Goal: Information Seeking & Learning: Learn about a topic

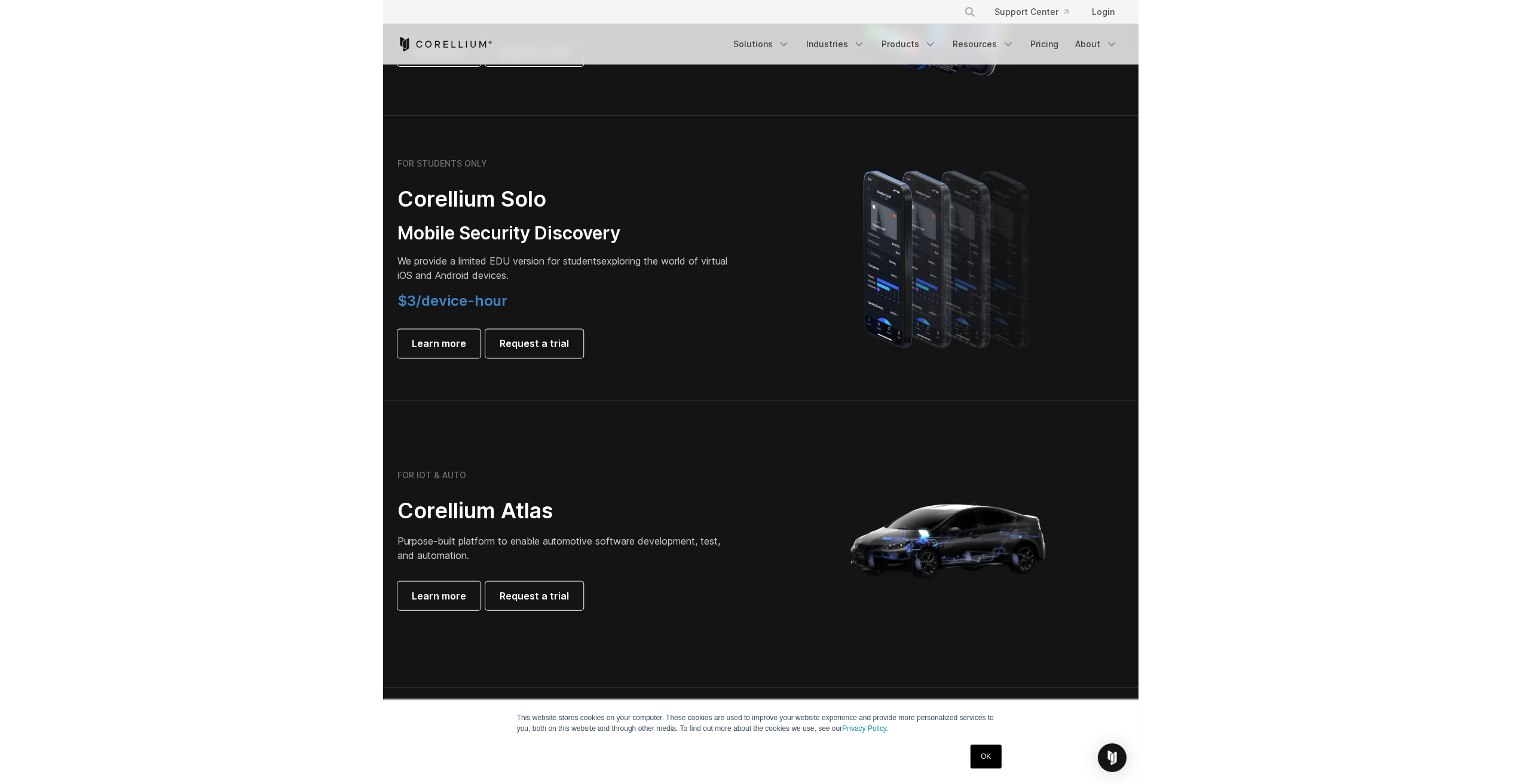
scroll to position [776, 0]
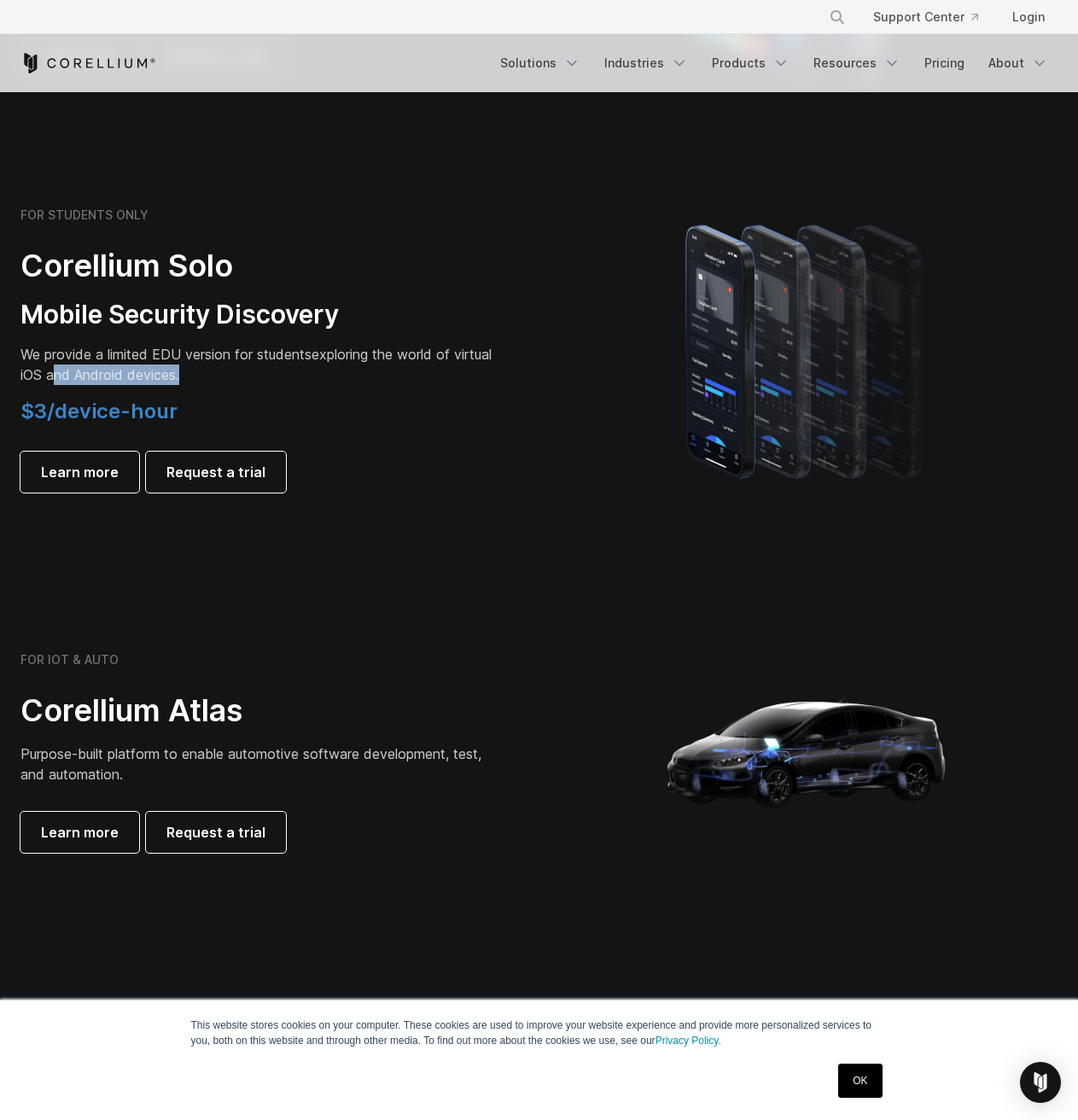
drag, startPoint x: 101, startPoint y: 375, endPoint x: 297, endPoint y: 374, distance: 196.0
click at [297, 374] on p "We provide a limited EDU version for students exploring the world of virtual iO…" at bounding box center [259, 364] width 478 height 41
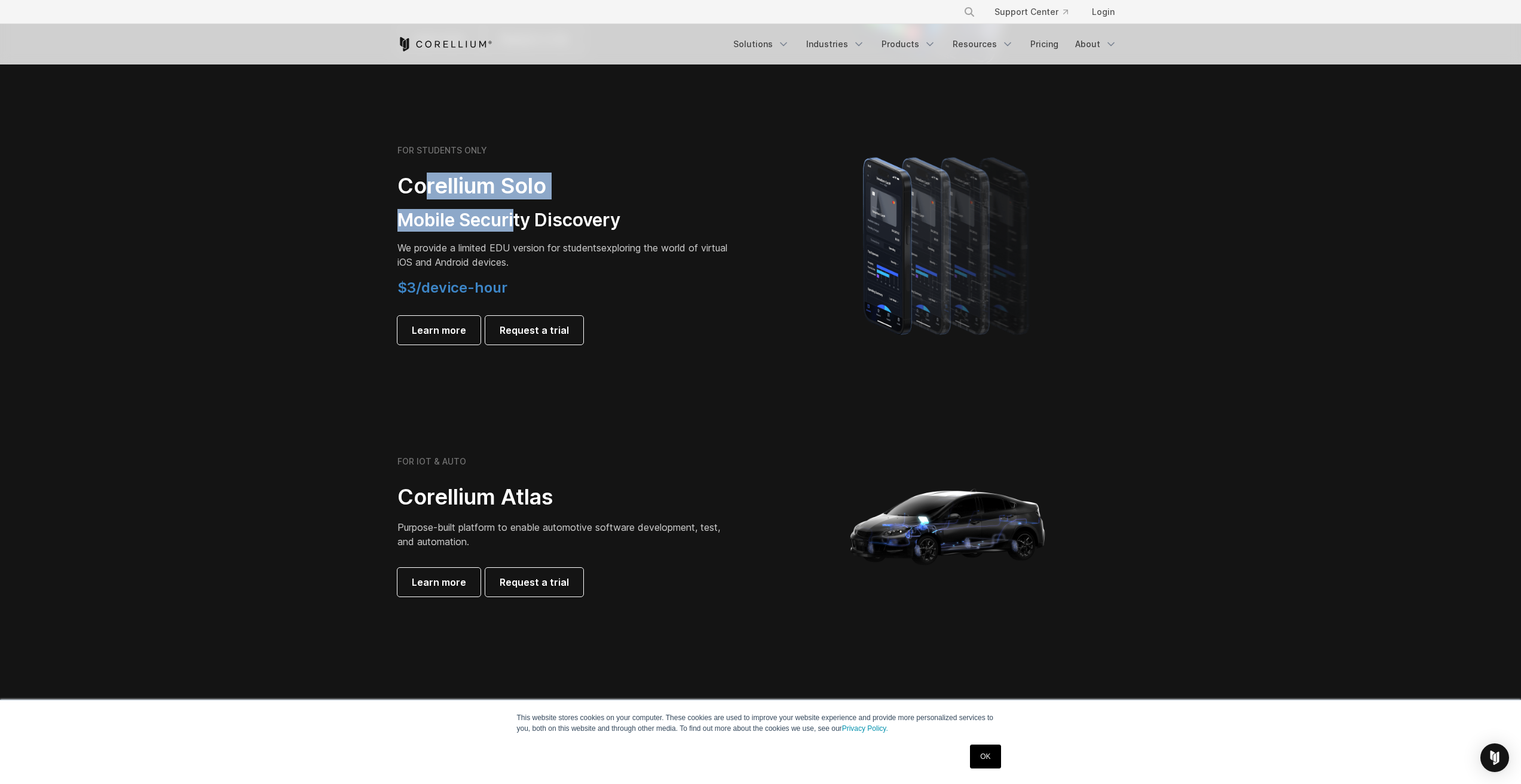
drag, startPoint x: 425, startPoint y: 182, endPoint x: 518, endPoint y: 235, distance: 107.0
click at [515, 232] on div "FOR STUDENTS ONLY Corellium Solo Mobile Security Discovery We provide a limited…" at bounding box center [565, 245] width 334 height 200
click at [518, 235] on div "FOR STUDENTS ONLY Corellium Solo Mobile Security Discovery We provide a limited…" at bounding box center [565, 245] width 334 height 200
click at [544, 330] on span "Request a trial" at bounding box center [534, 330] width 70 height 14
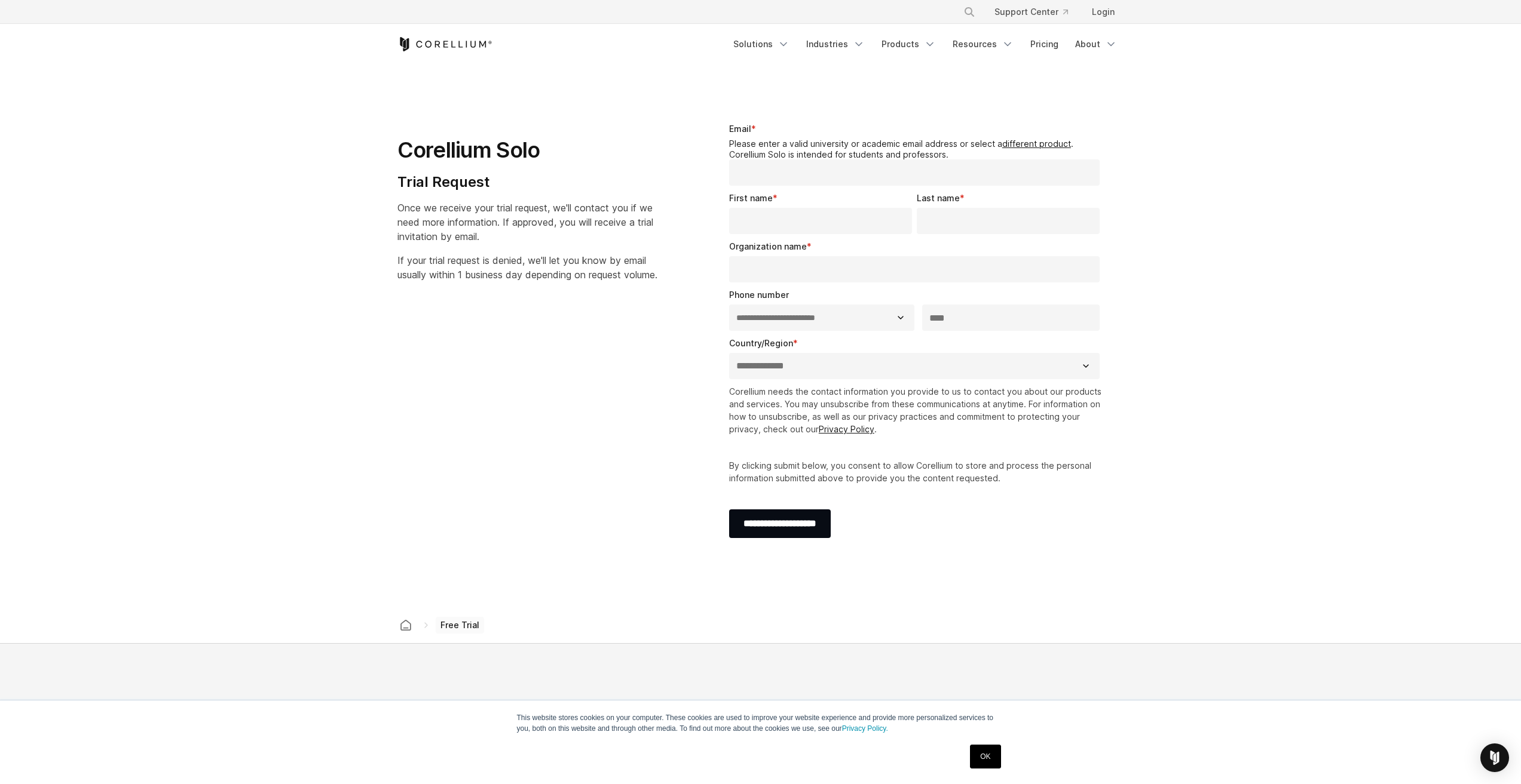
select select "**"
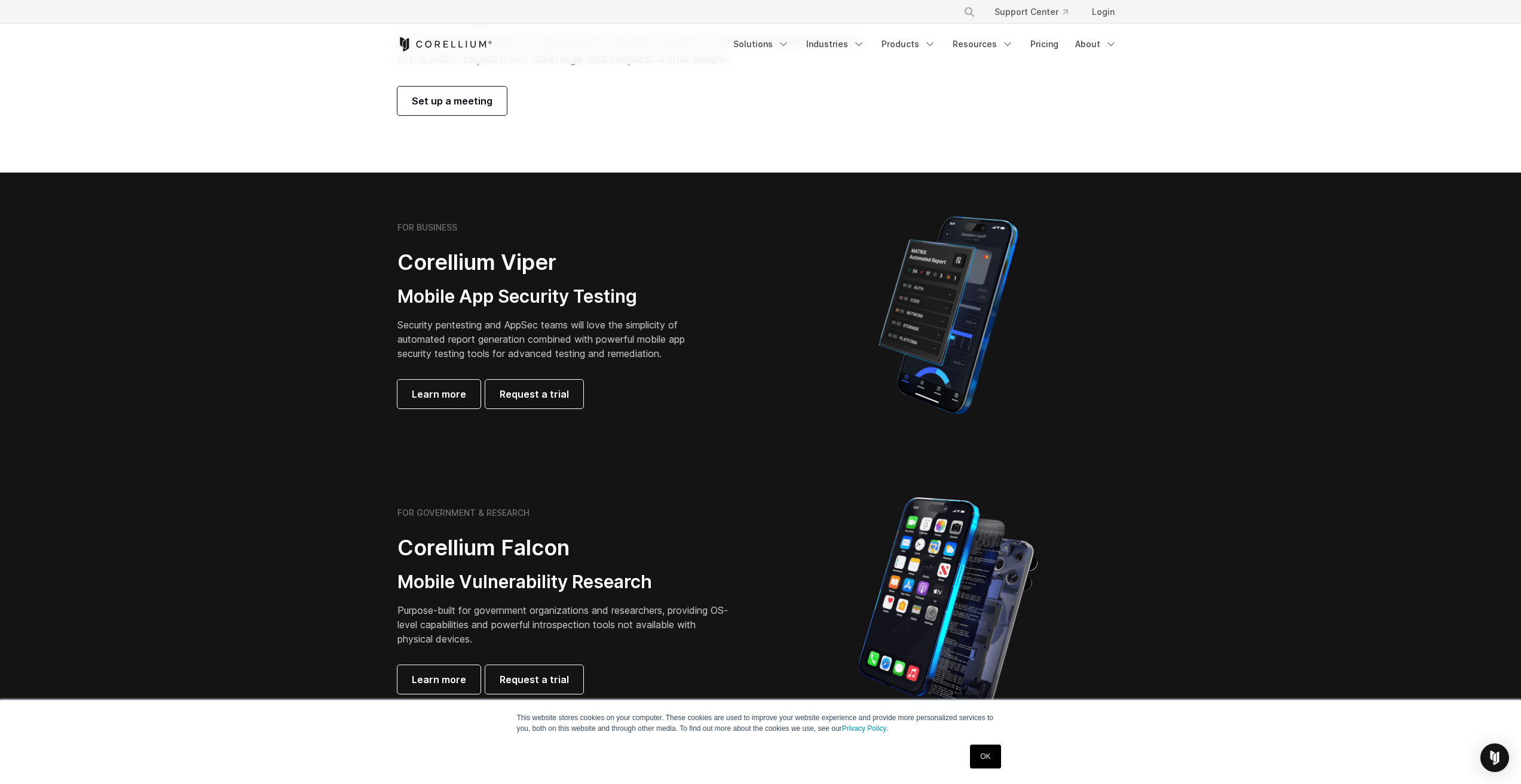
scroll to position [119, 0]
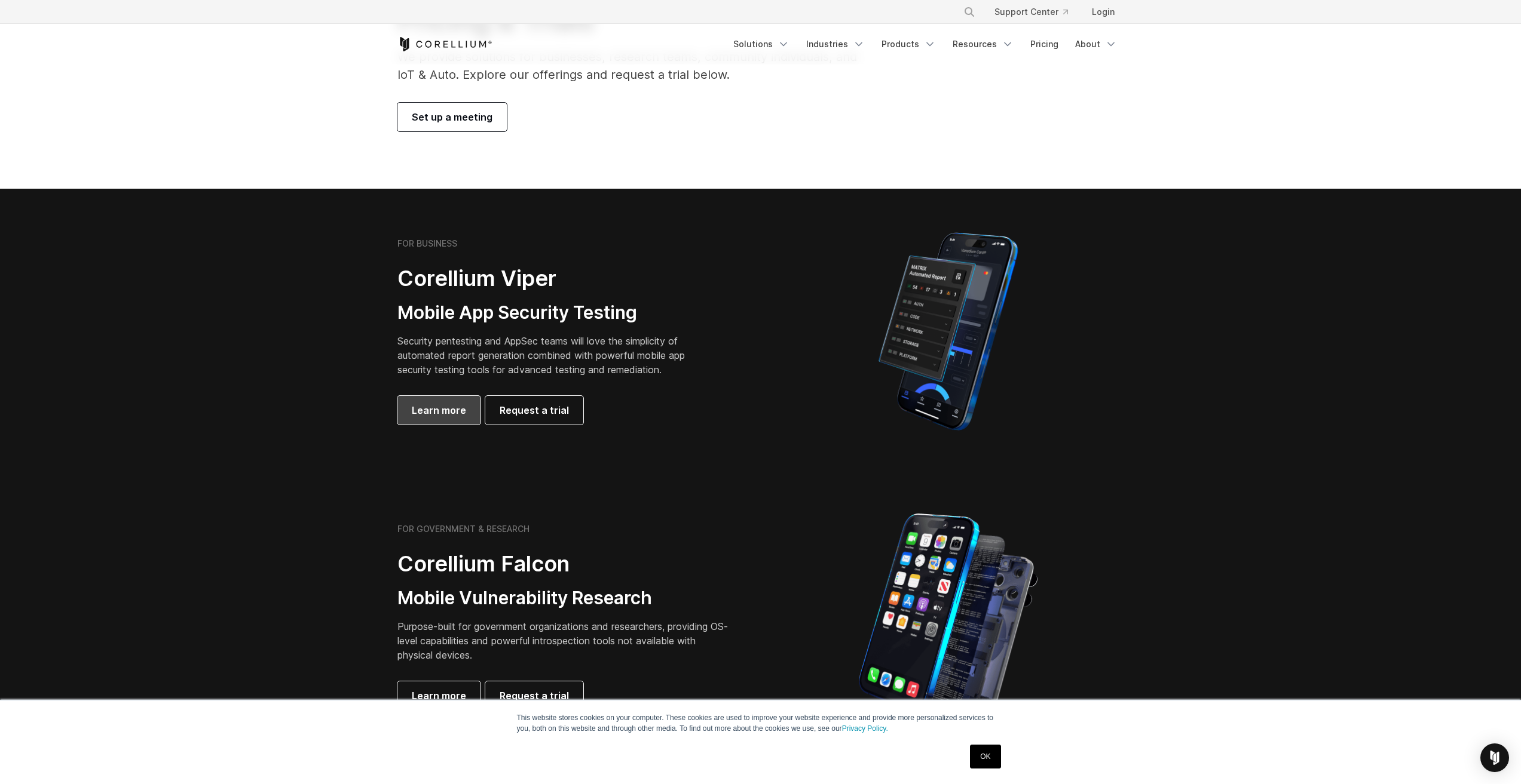
click at [427, 411] on span "Learn more" at bounding box center [438, 410] width 54 height 14
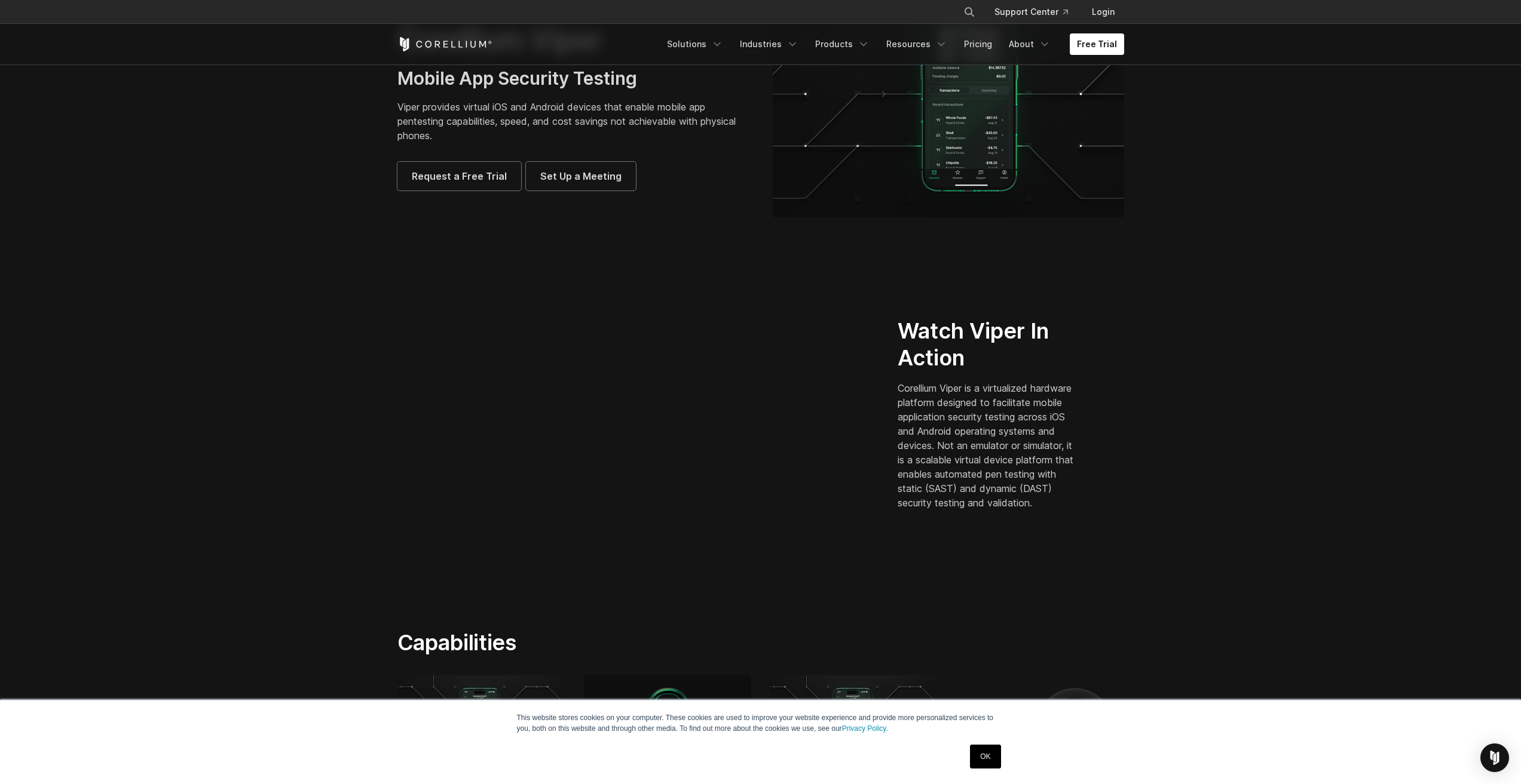
scroll to position [119, 0]
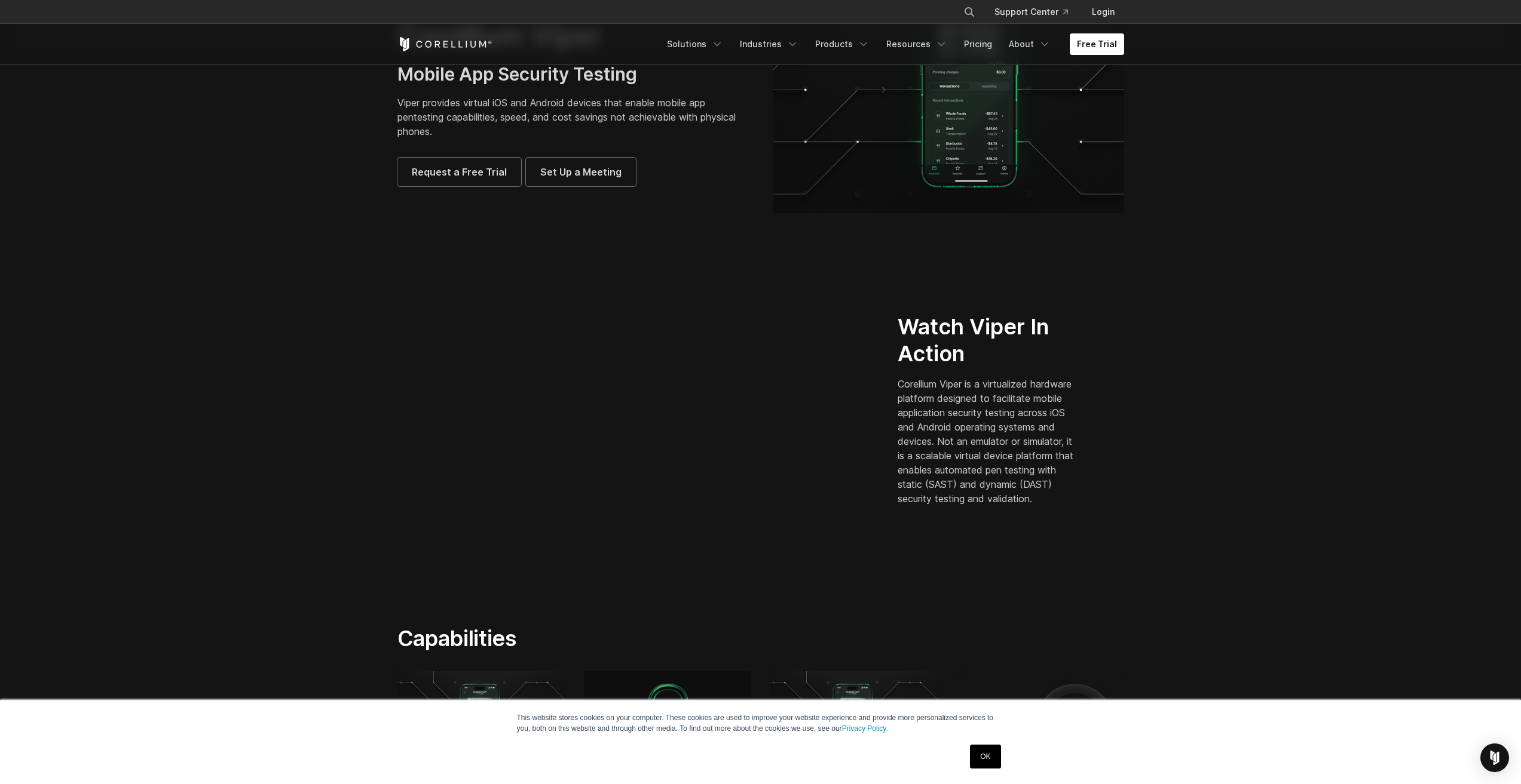
click at [1061, 388] on p "Corellium Viper is a virtualized hardware platform designed to facilitate mobil…" at bounding box center [988, 441] width 181 height 129
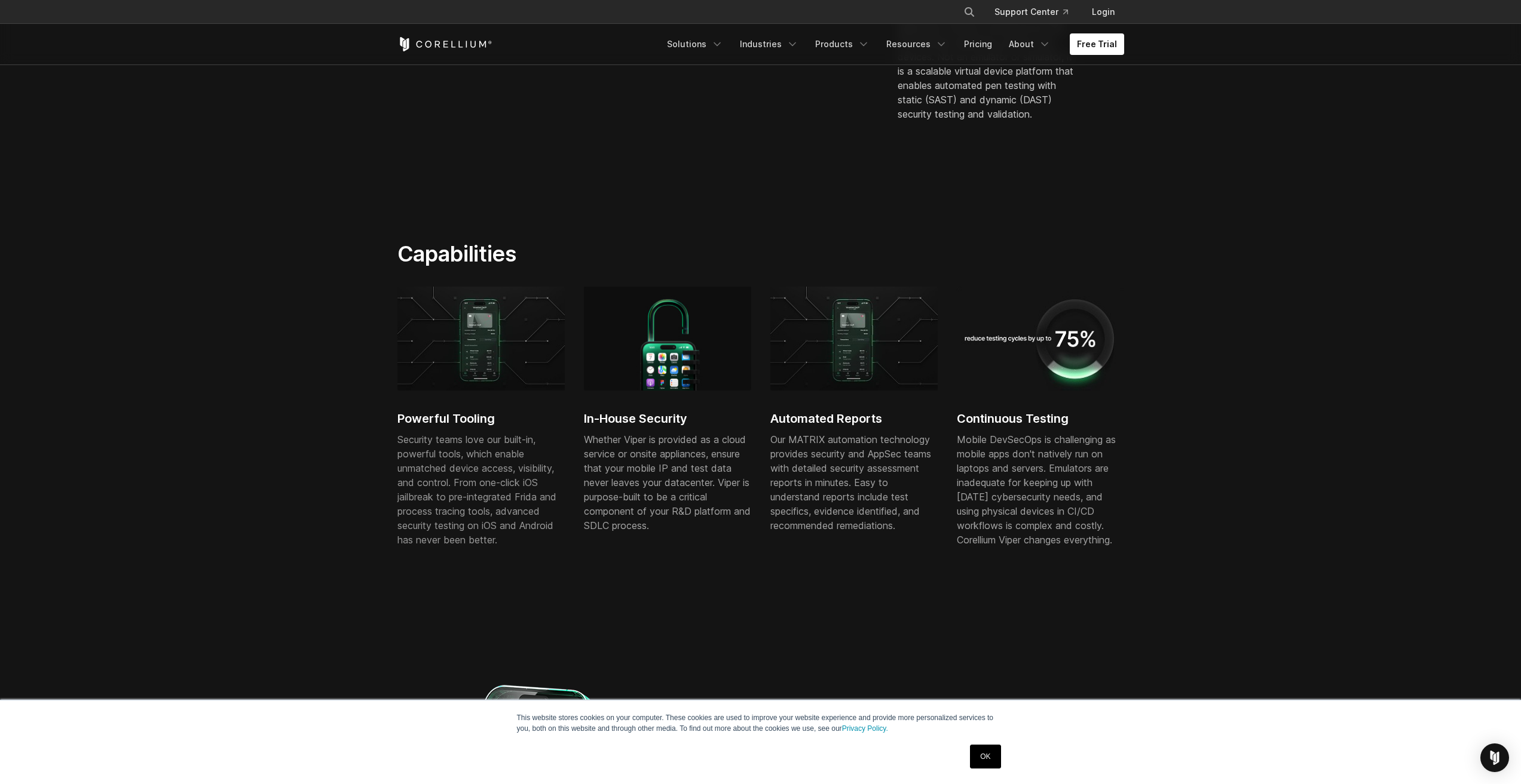
scroll to position [597, 0]
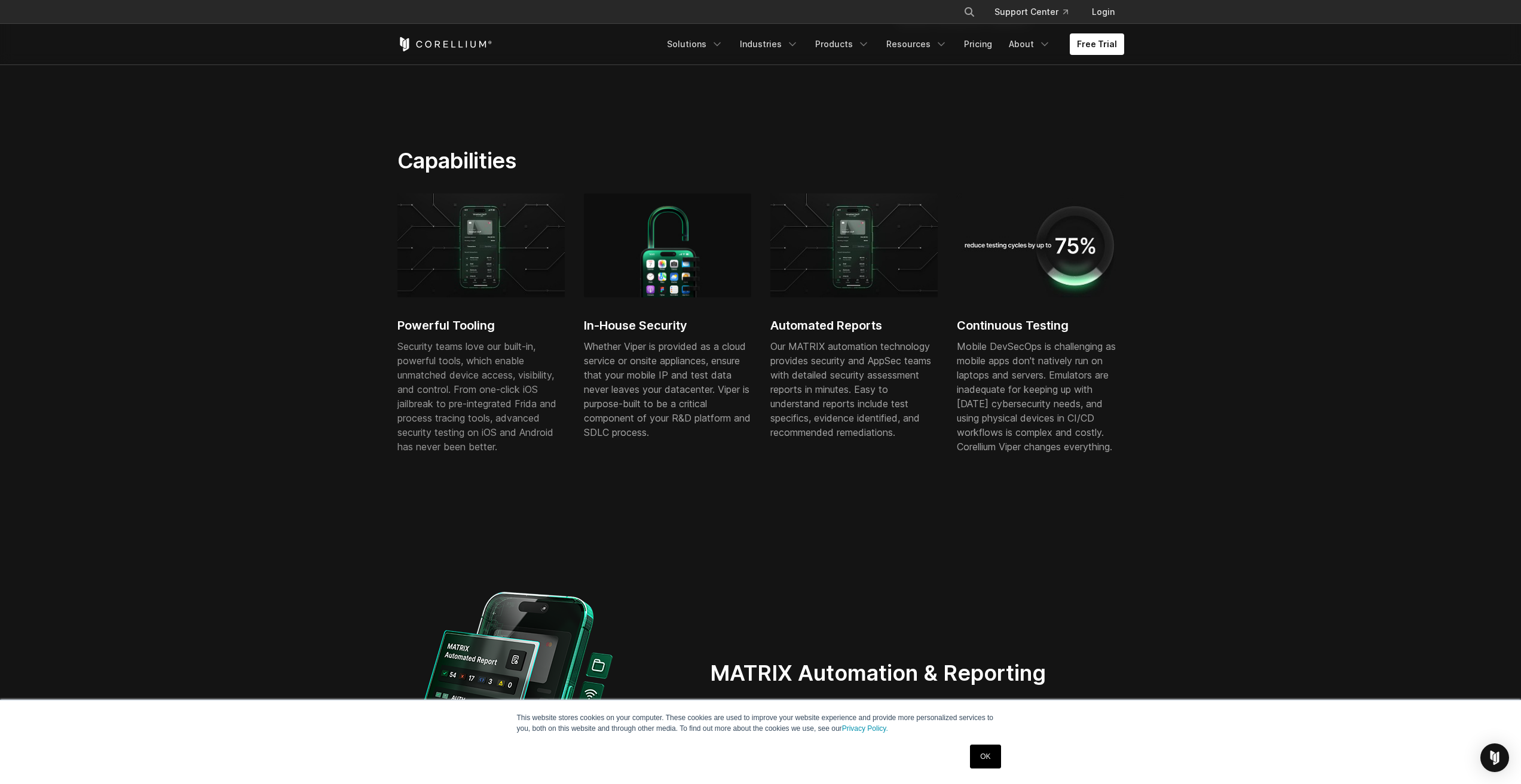
drag, startPoint x: 335, startPoint y: 195, endPoint x: 1148, endPoint y: 514, distance: 873.3
click at [1148, 514] on section "Capabilities Powerful Tooling Security teams love our built-in, powerful tools,…" at bounding box center [760, 327] width 1521 height 436
drag, startPoint x: 1211, startPoint y: 492, endPoint x: 525, endPoint y: 299, distance: 712.6
click at [565, 297] on section "Capabilities Powerful Tooling Security teams love our built-in, powerful tools,…" at bounding box center [760, 327] width 1521 height 436
click at [392, 369] on div "Powerful Tooling Security teams love our built-in, powerful tools, which enable…" at bounding box center [761, 350] width 751 height 314
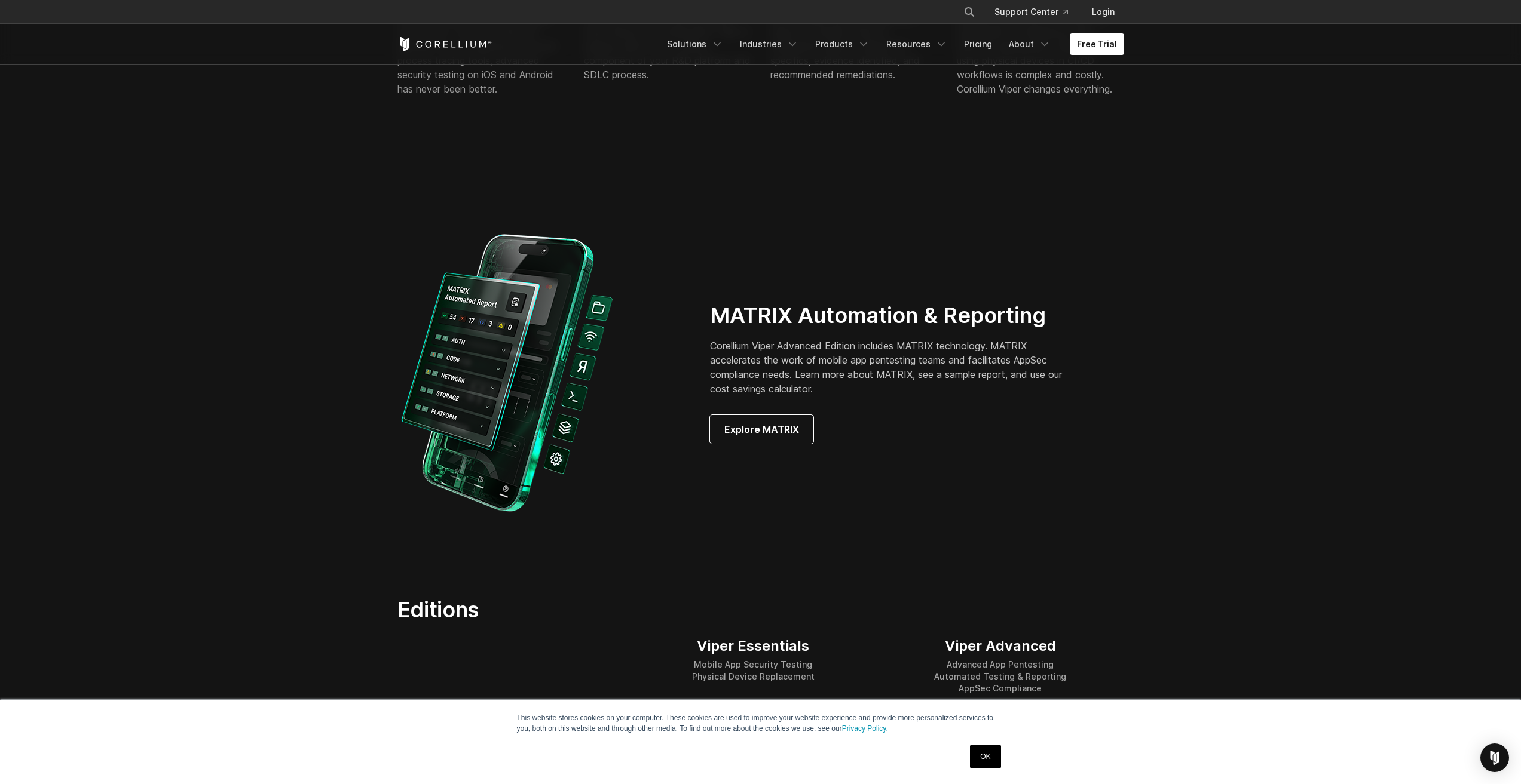
scroll to position [956, 0]
click at [799, 427] on link "Explore MATRIX" at bounding box center [761, 429] width 103 height 29
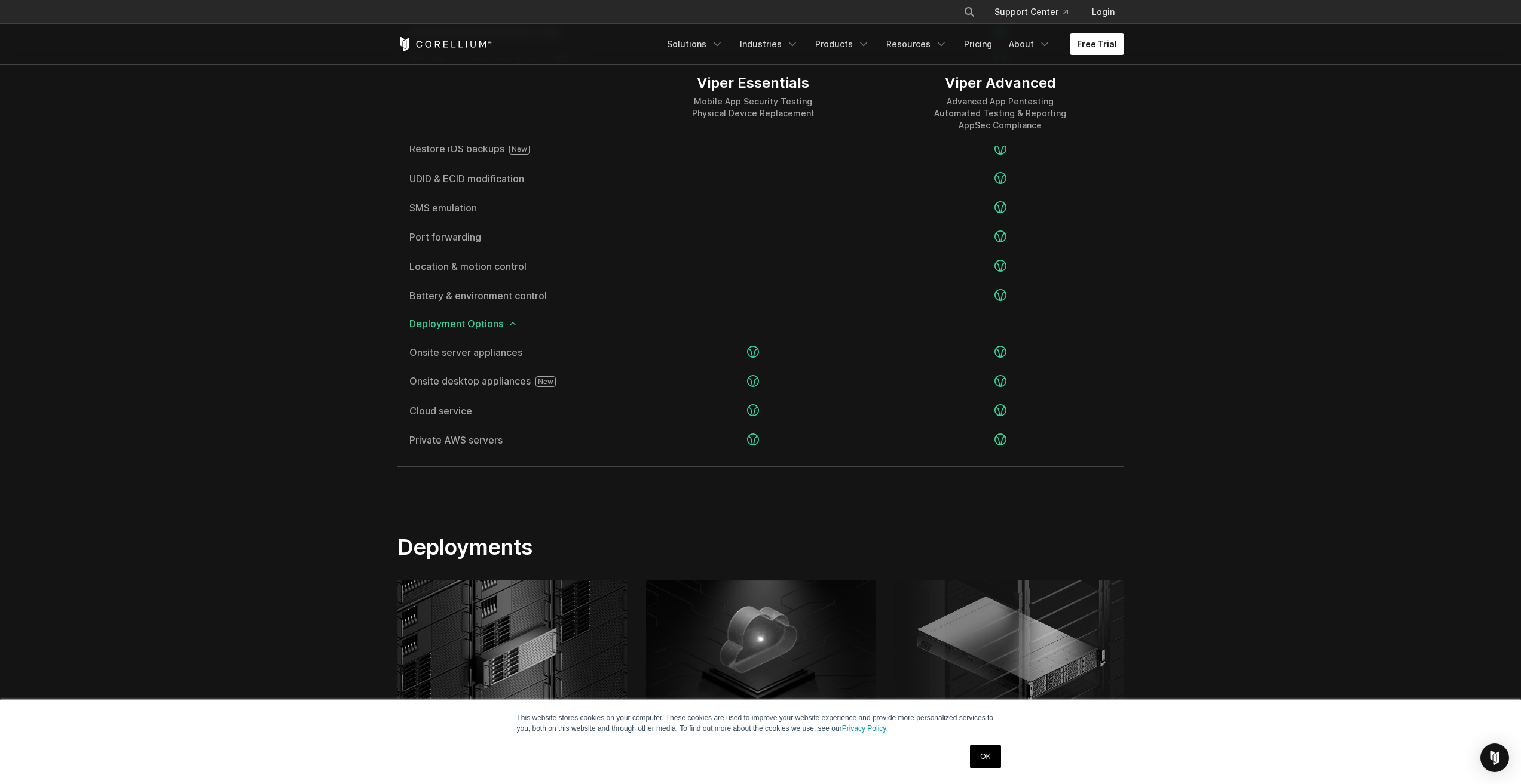
scroll to position [2389, 0]
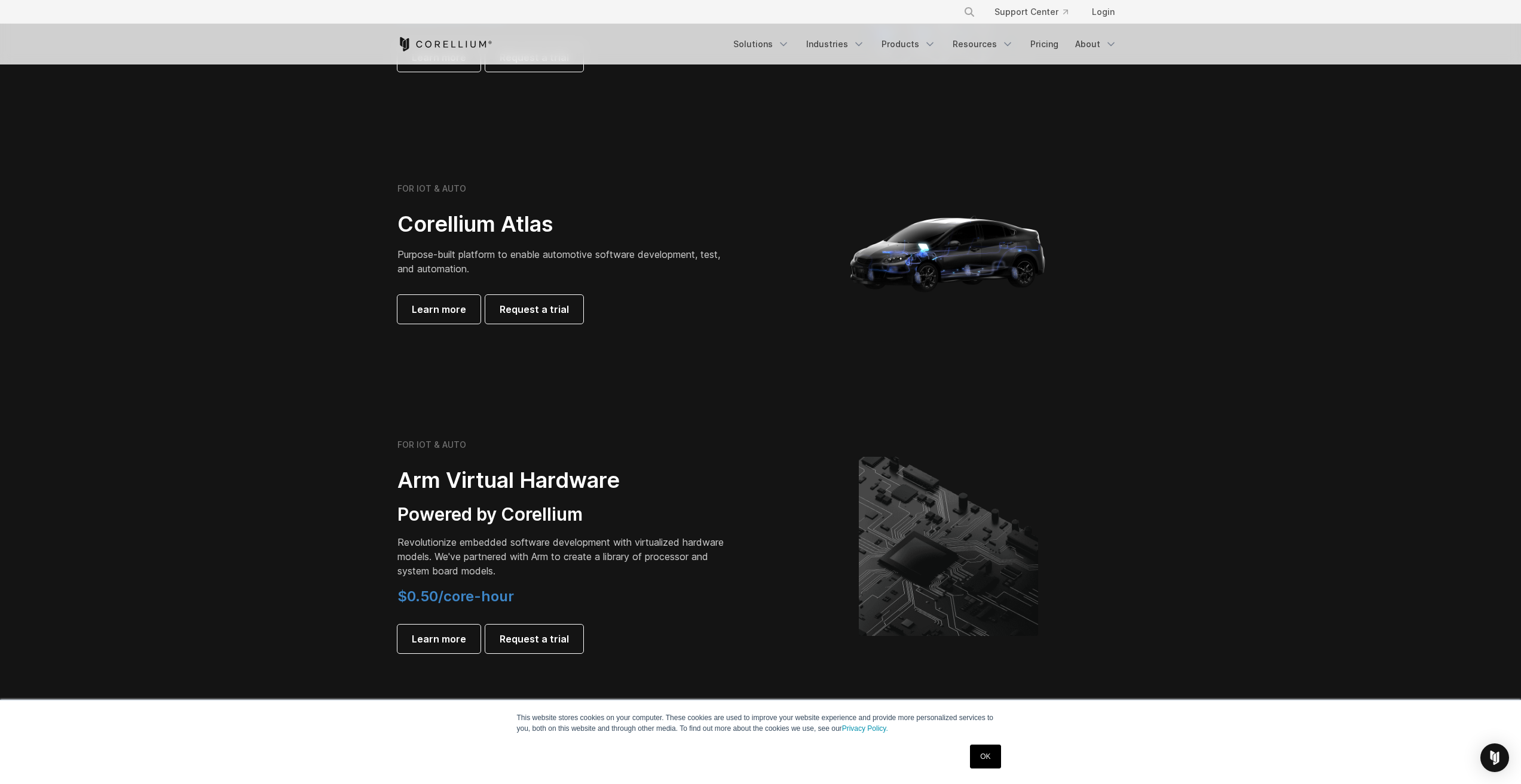
scroll to position [1016, 0]
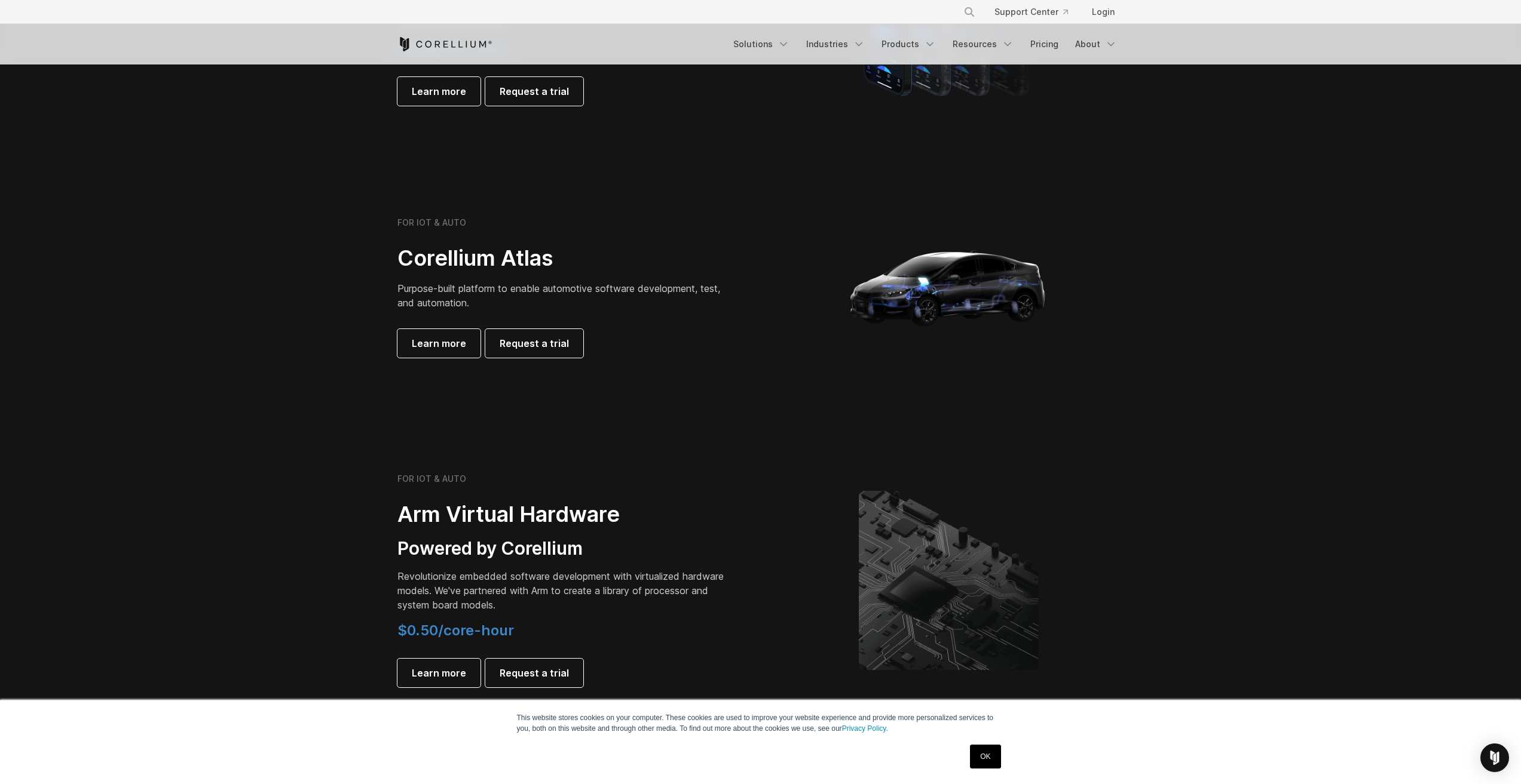
drag, startPoint x: 354, startPoint y: 270, endPoint x: 686, endPoint y: 313, distance: 334.8
click at [686, 313] on section "FOR IOT & AUTO Corellium Atlas Purpose-built platform to enable automotive soft…" at bounding box center [760, 292] width 1521 height 286
click at [686, 313] on div "FOR IOT & AUTO Corellium Atlas Purpose-built platform to enable automotive soft…" at bounding box center [565, 288] width 334 height 140
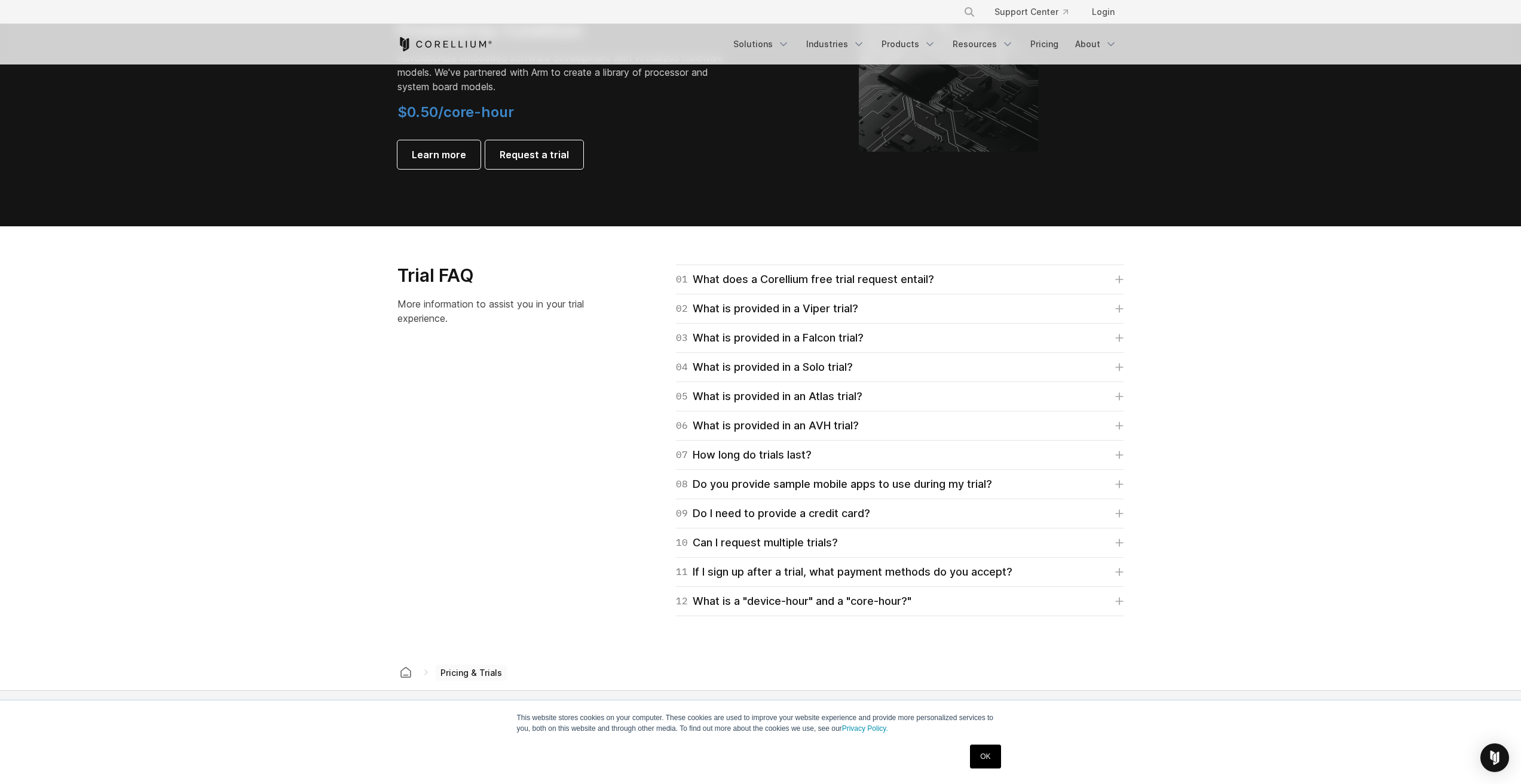
scroll to position [1553, 0]
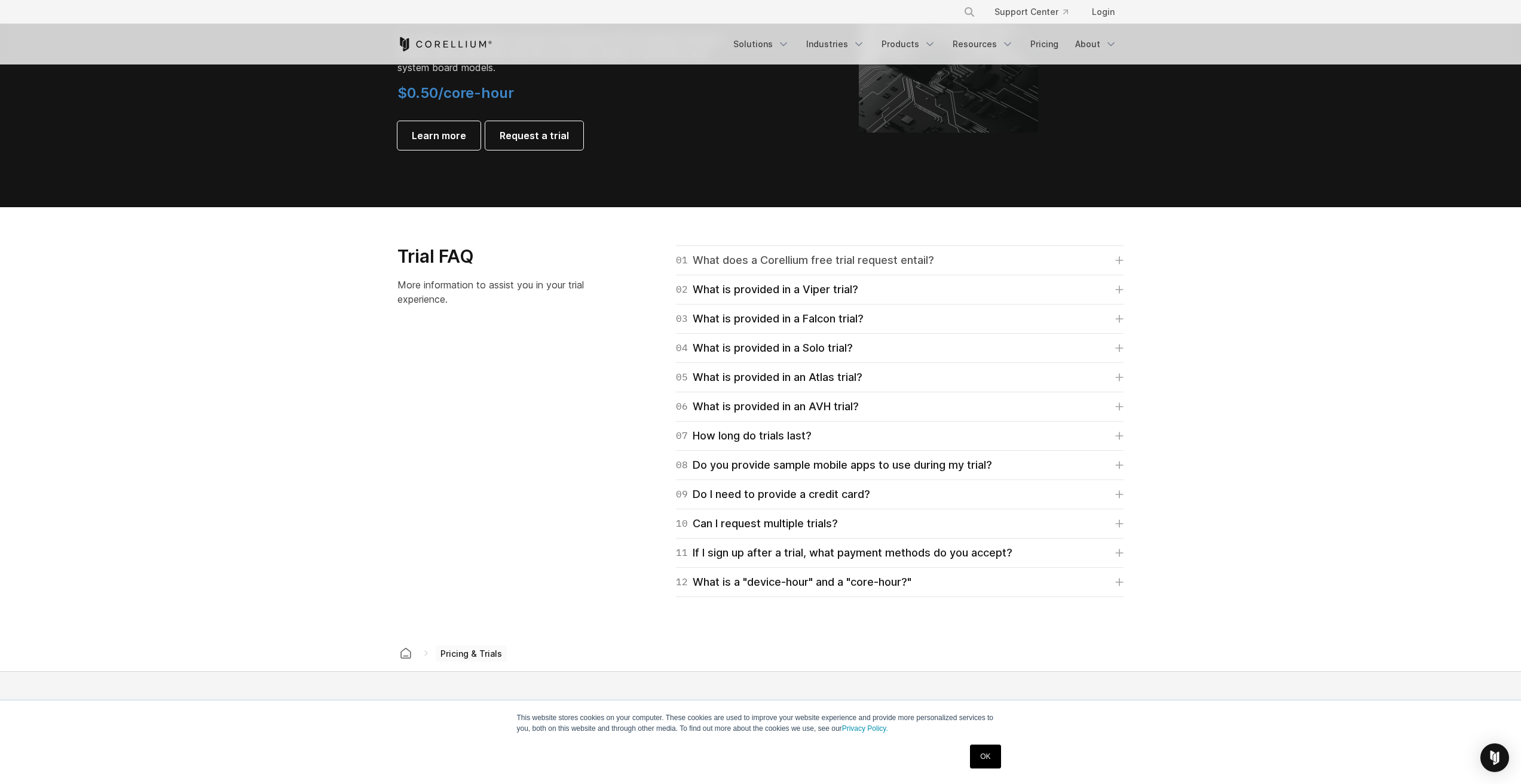
click at [827, 255] on div "01 What does a Corellium free trial request entail?" at bounding box center [805, 260] width 258 height 17
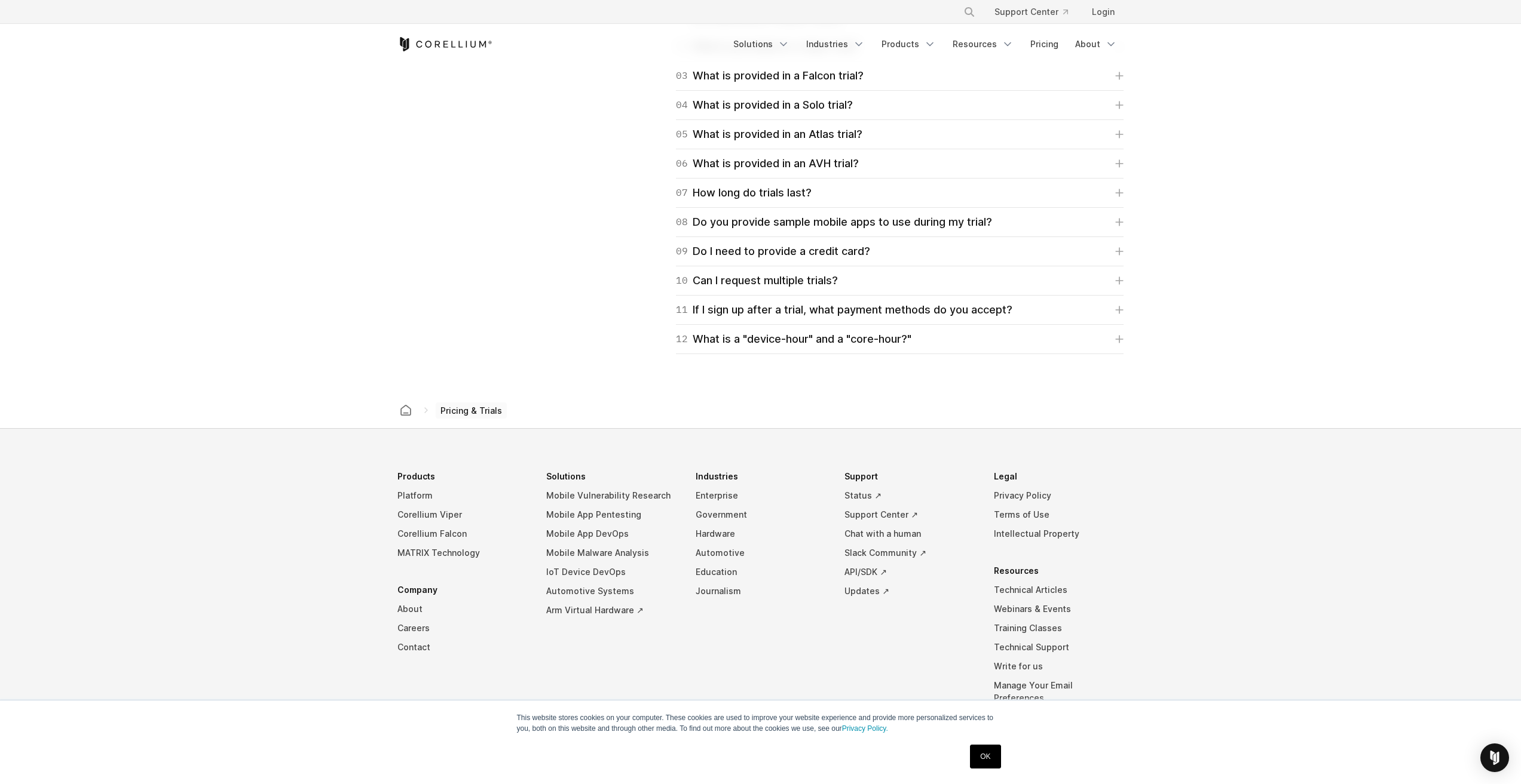
scroll to position [1938, 0]
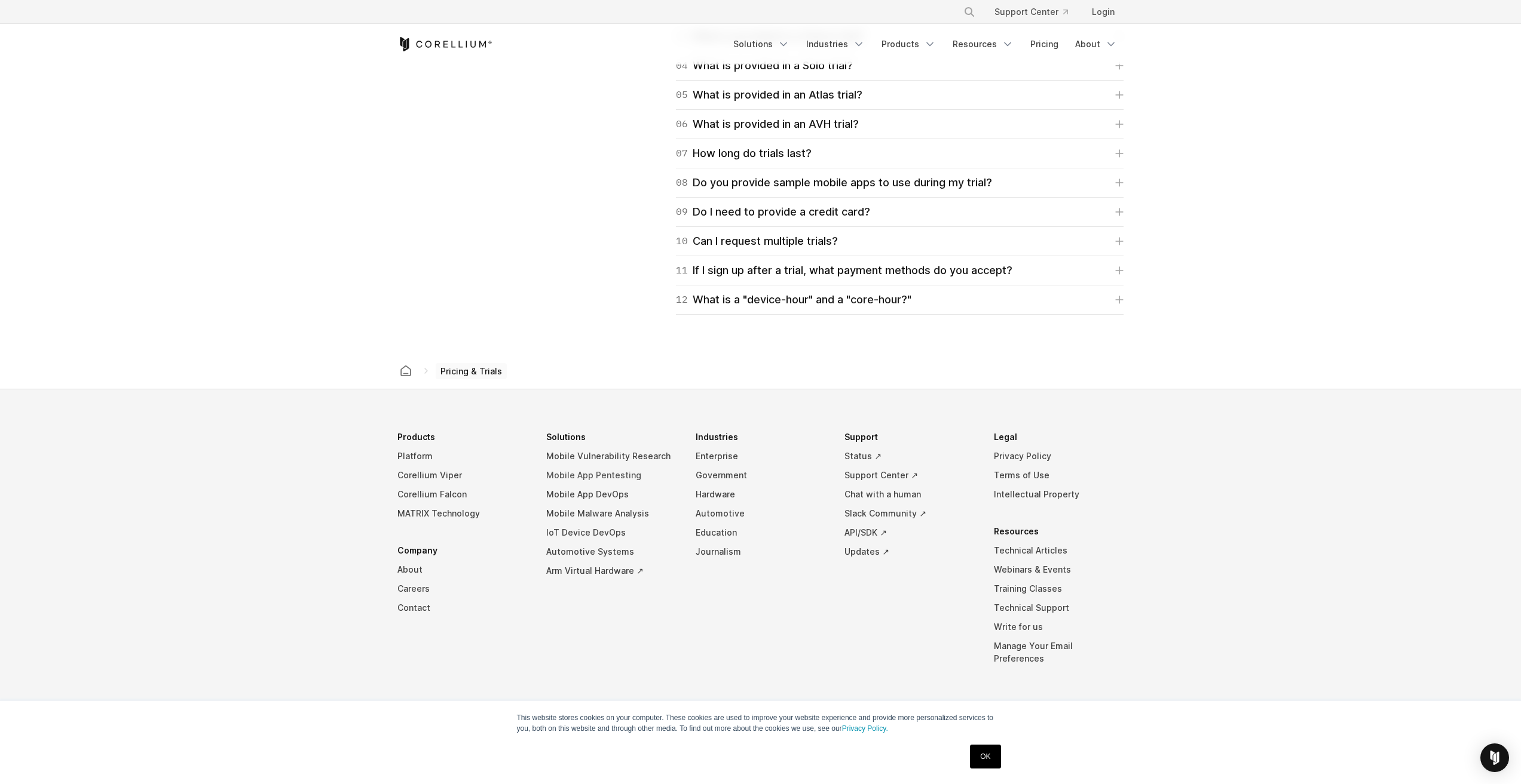
click at [604, 478] on link "Mobile App Pentesting" at bounding box center [611, 475] width 130 height 19
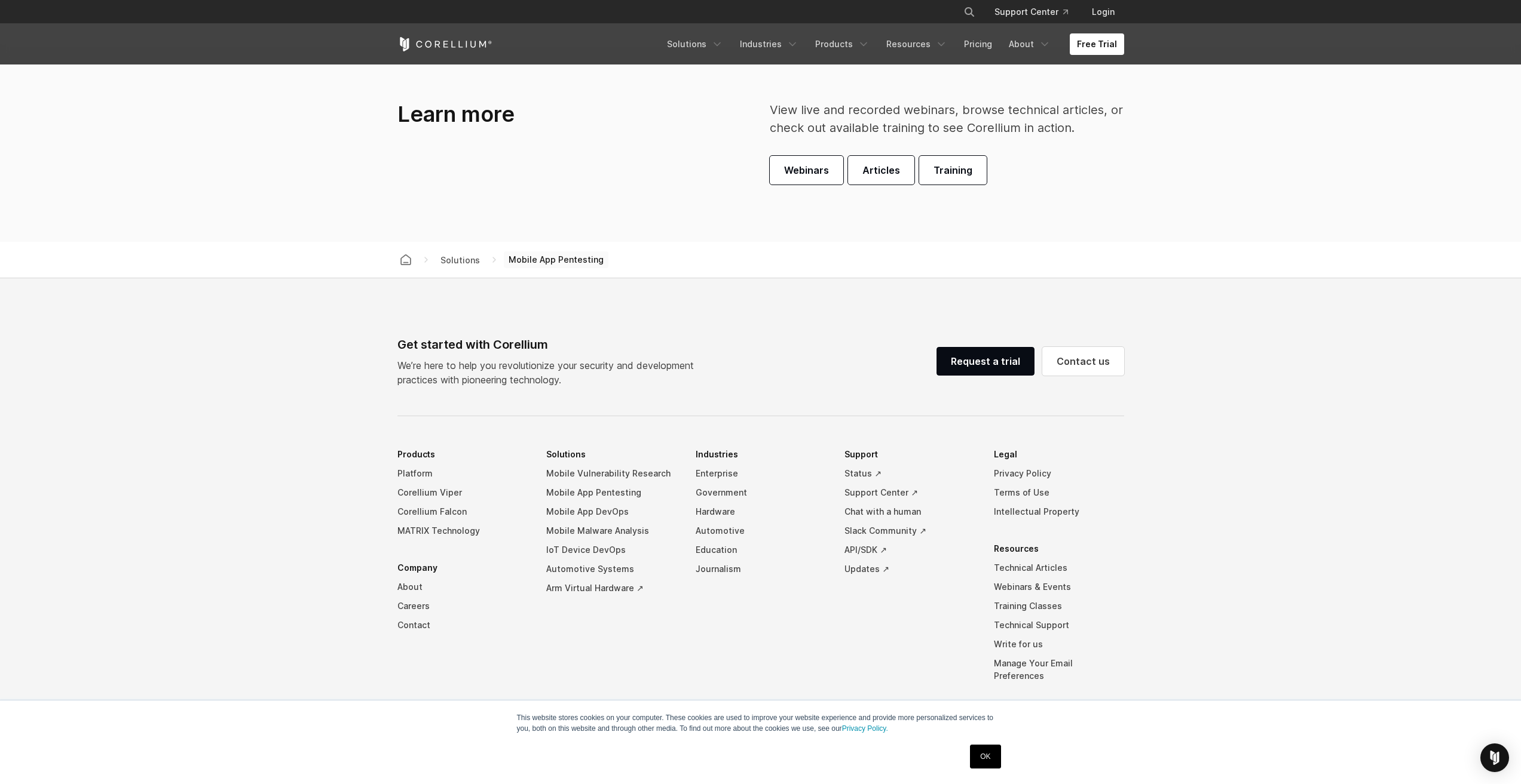
scroll to position [3764, 0]
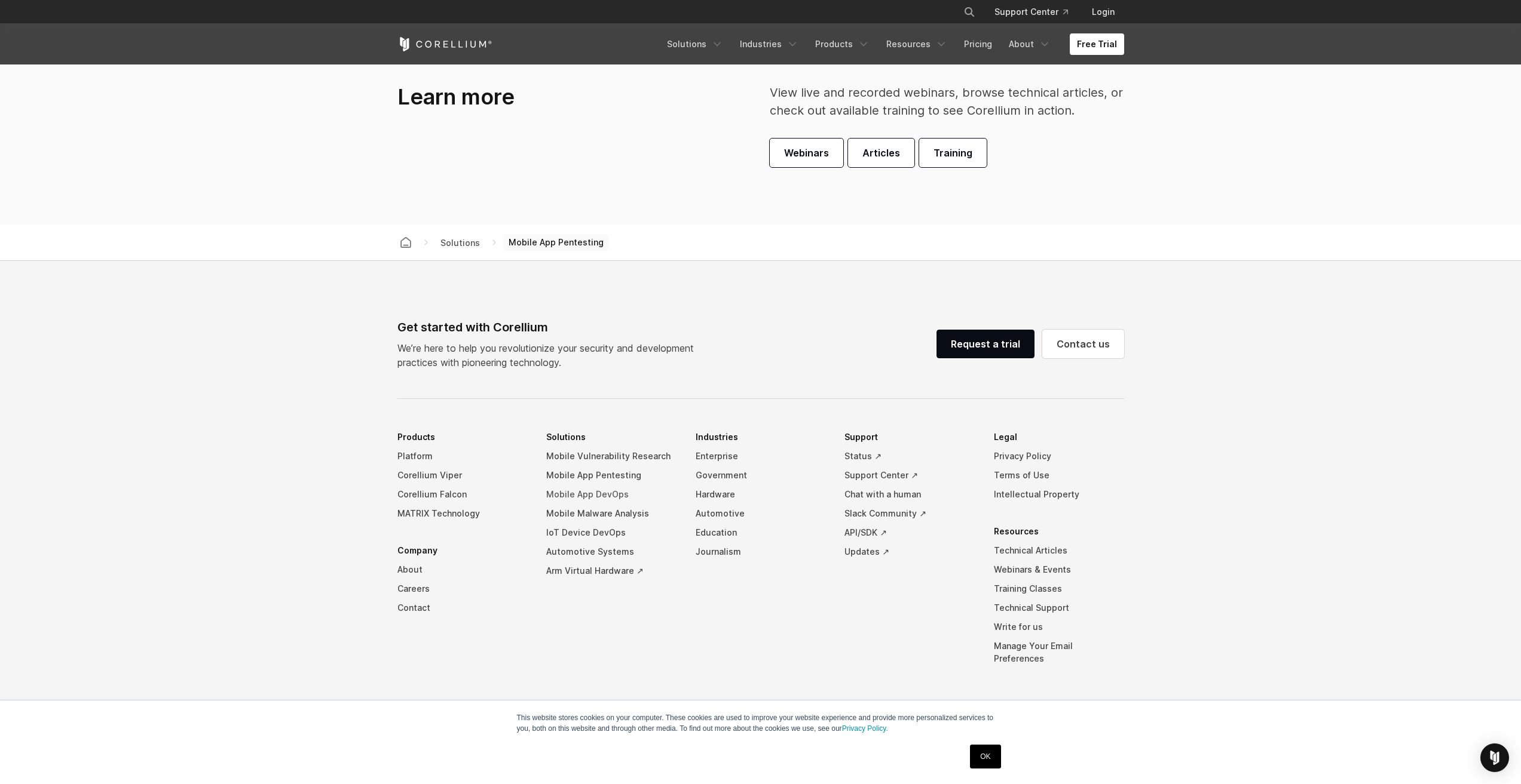
click at [590, 490] on link "Mobile App DevOps" at bounding box center [611, 494] width 130 height 19
